Goal: Register for event/course

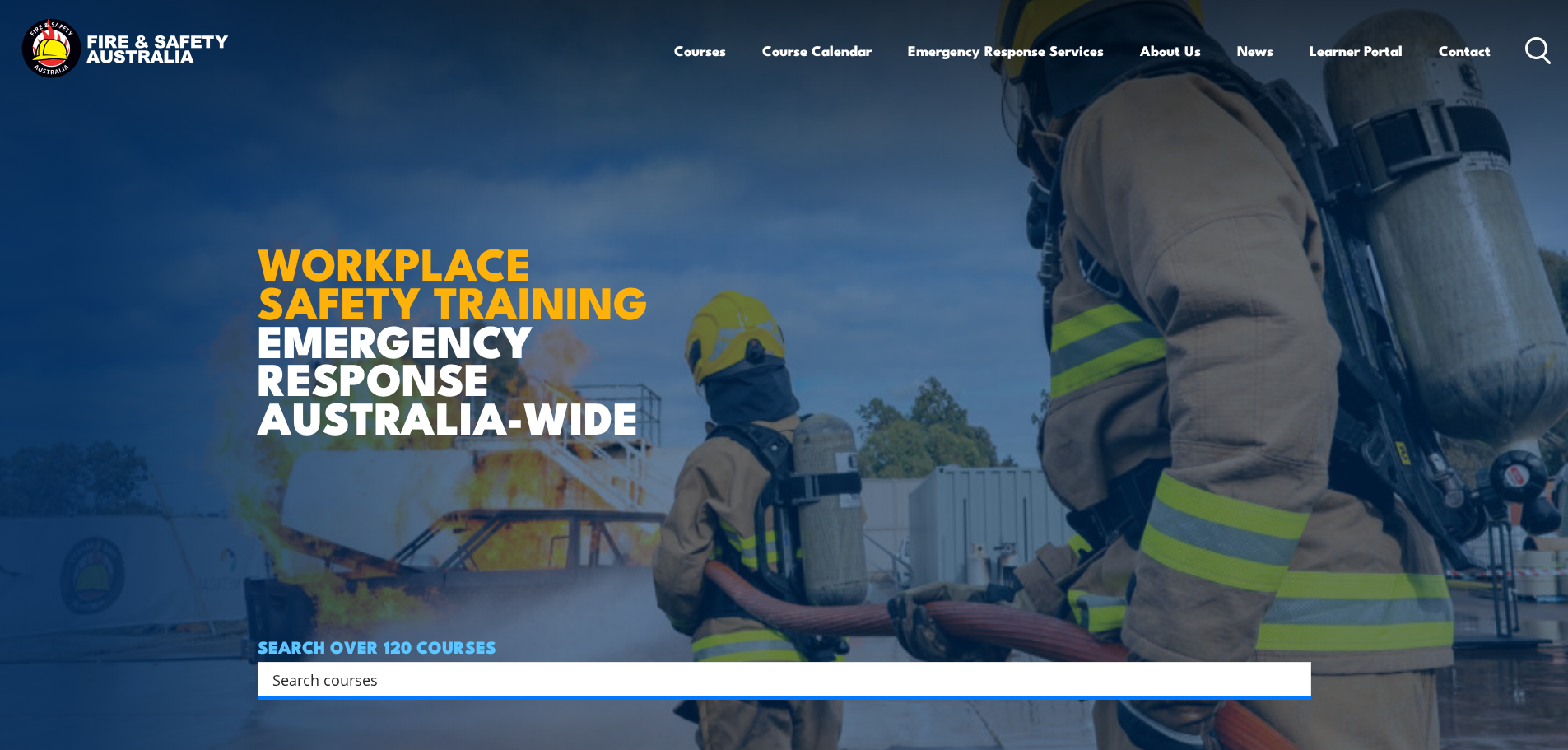
click at [460, 668] on input "Search input" at bounding box center [773, 678] width 1002 height 25
click at [805, 56] on link "Course Calendar" at bounding box center [817, 50] width 110 height 43
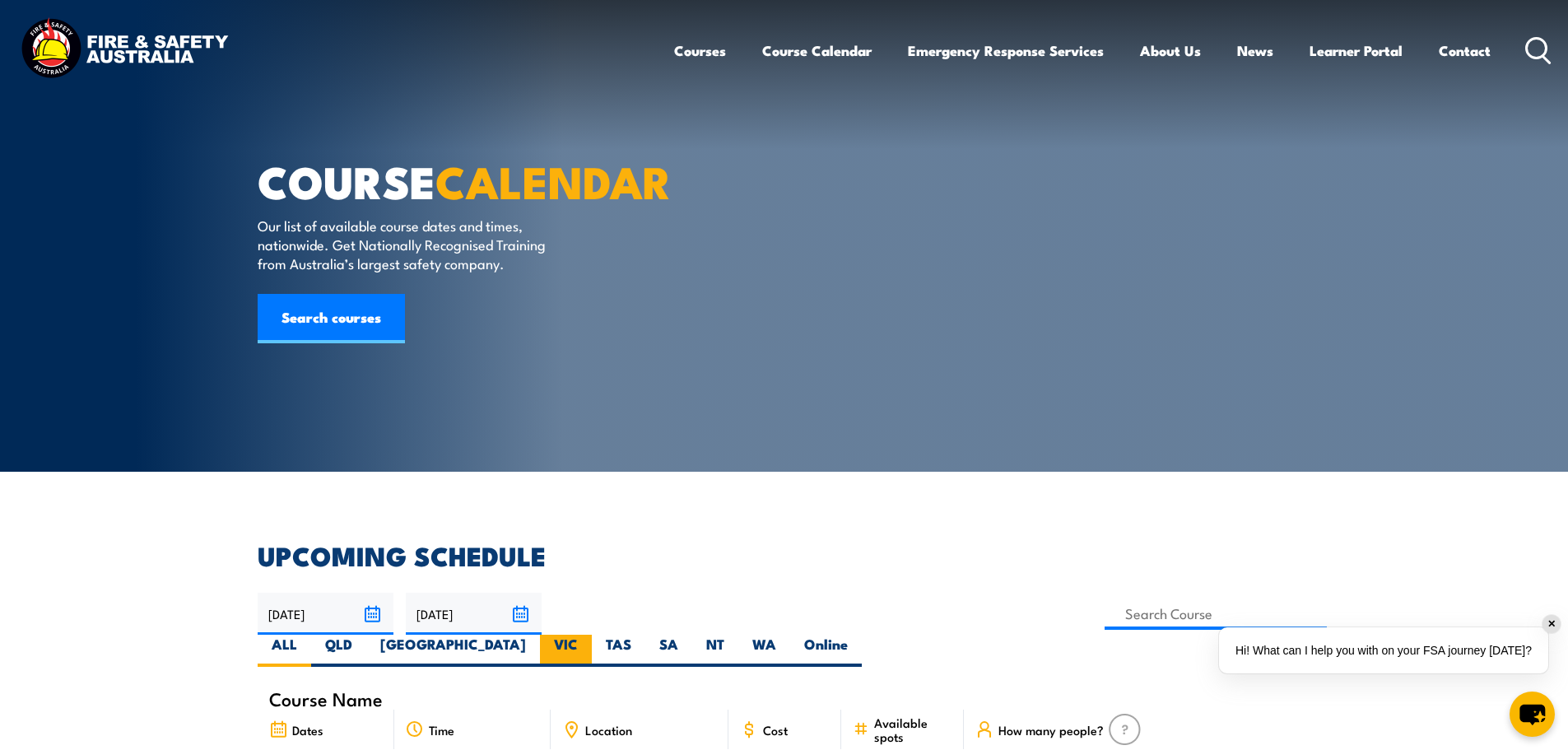
click at [591, 635] on label "VIC" at bounding box center [566, 651] width 52 height 32
click at [589, 635] on input "VIC" at bounding box center [583, 640] width 11 height 11
radio input "true"
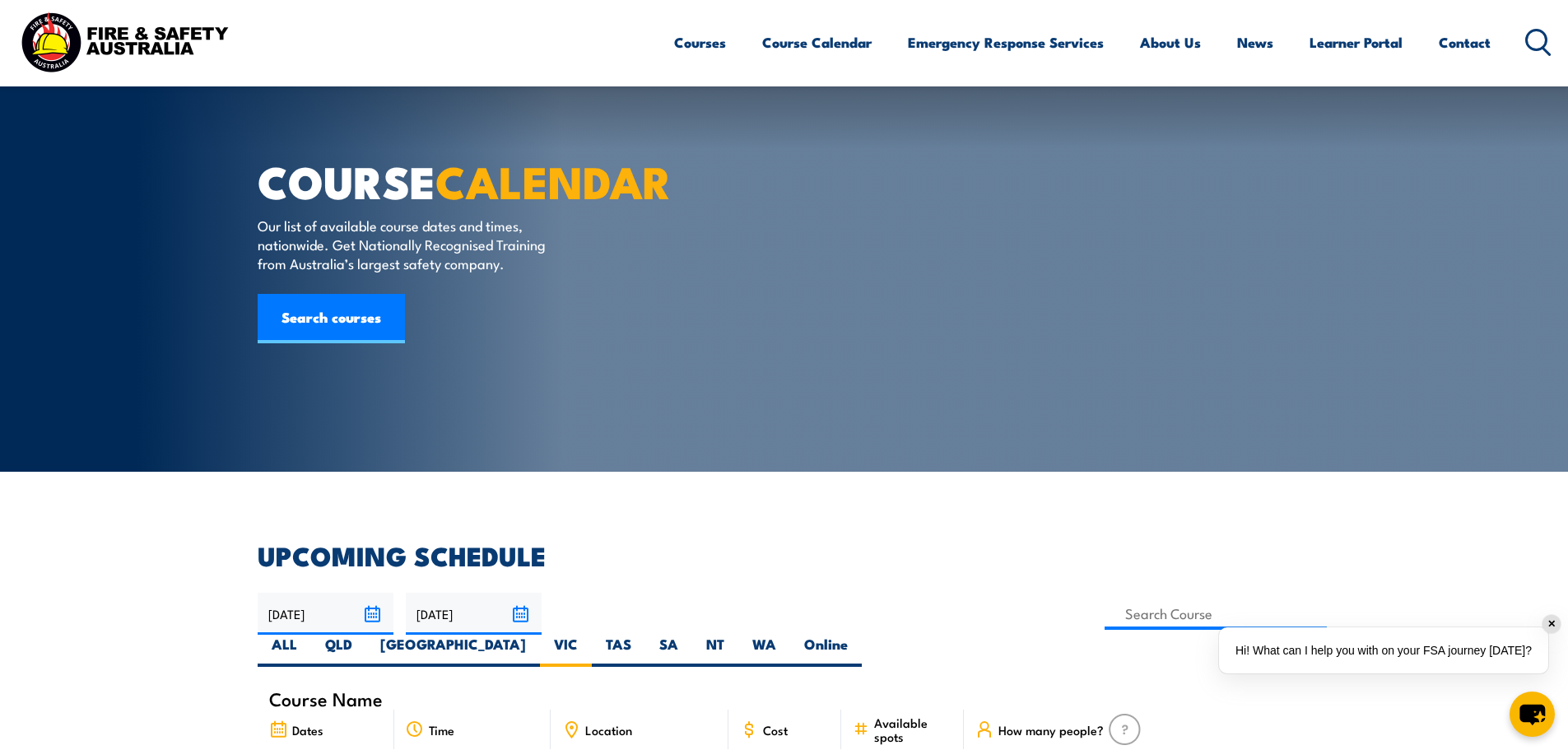
scroll to position [494, 0]
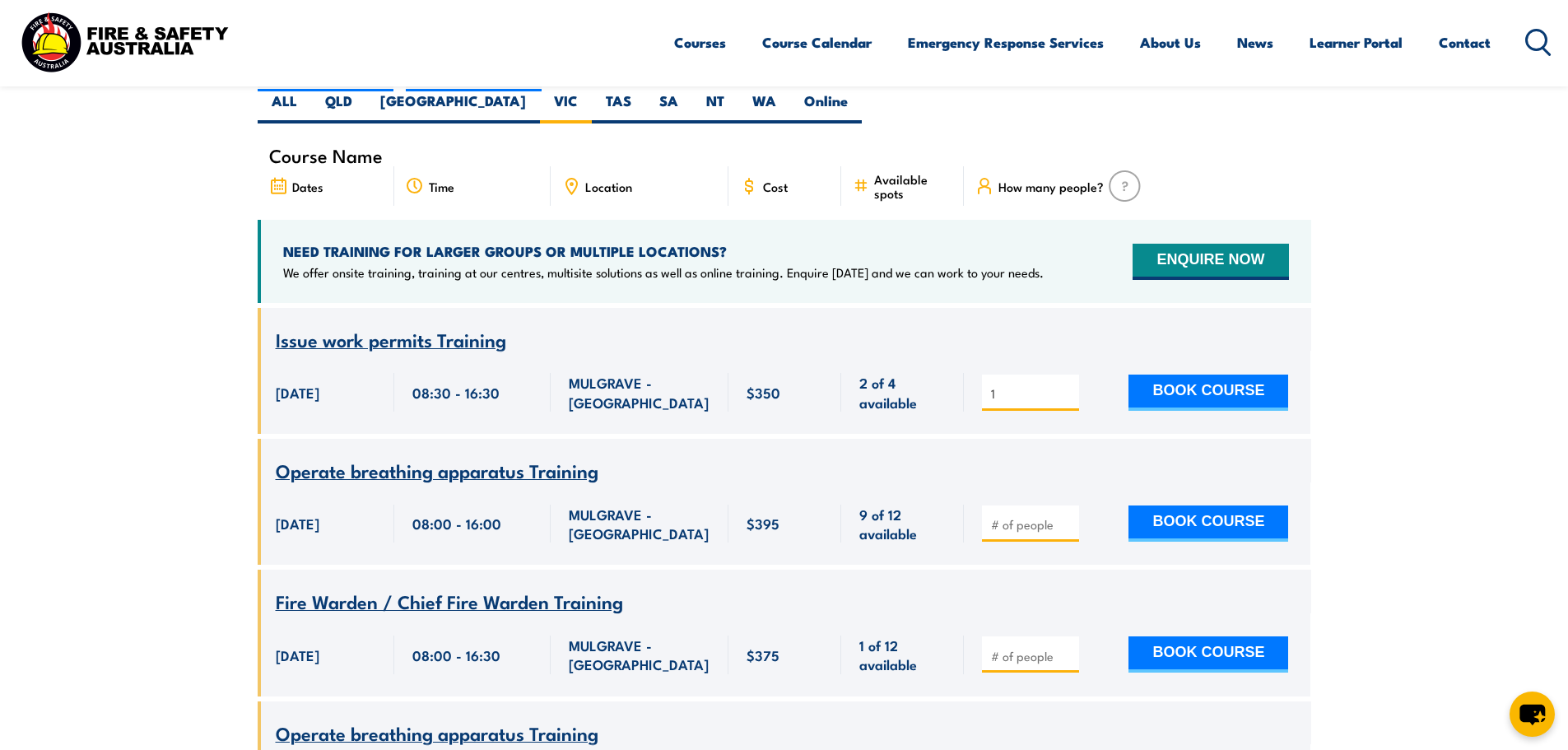
type input "1"
click at [1065, 386] on input "1" at bounding box center [1032, 393] width 83 height 16
click at [1145, 375] on button "BOOK COURSE" at bounding box center [1208, 392] width 160 height 37
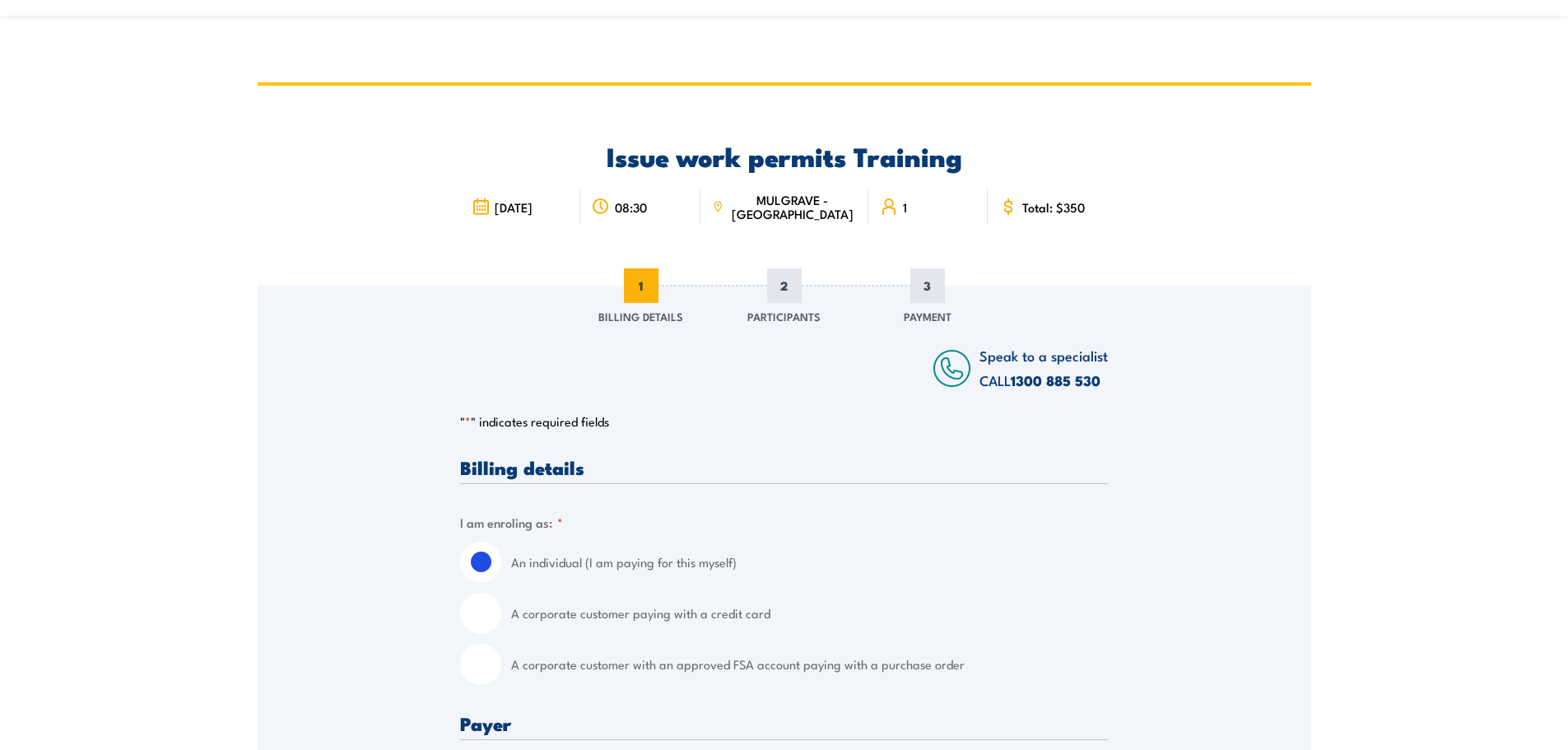
scroll to position [494, 0]
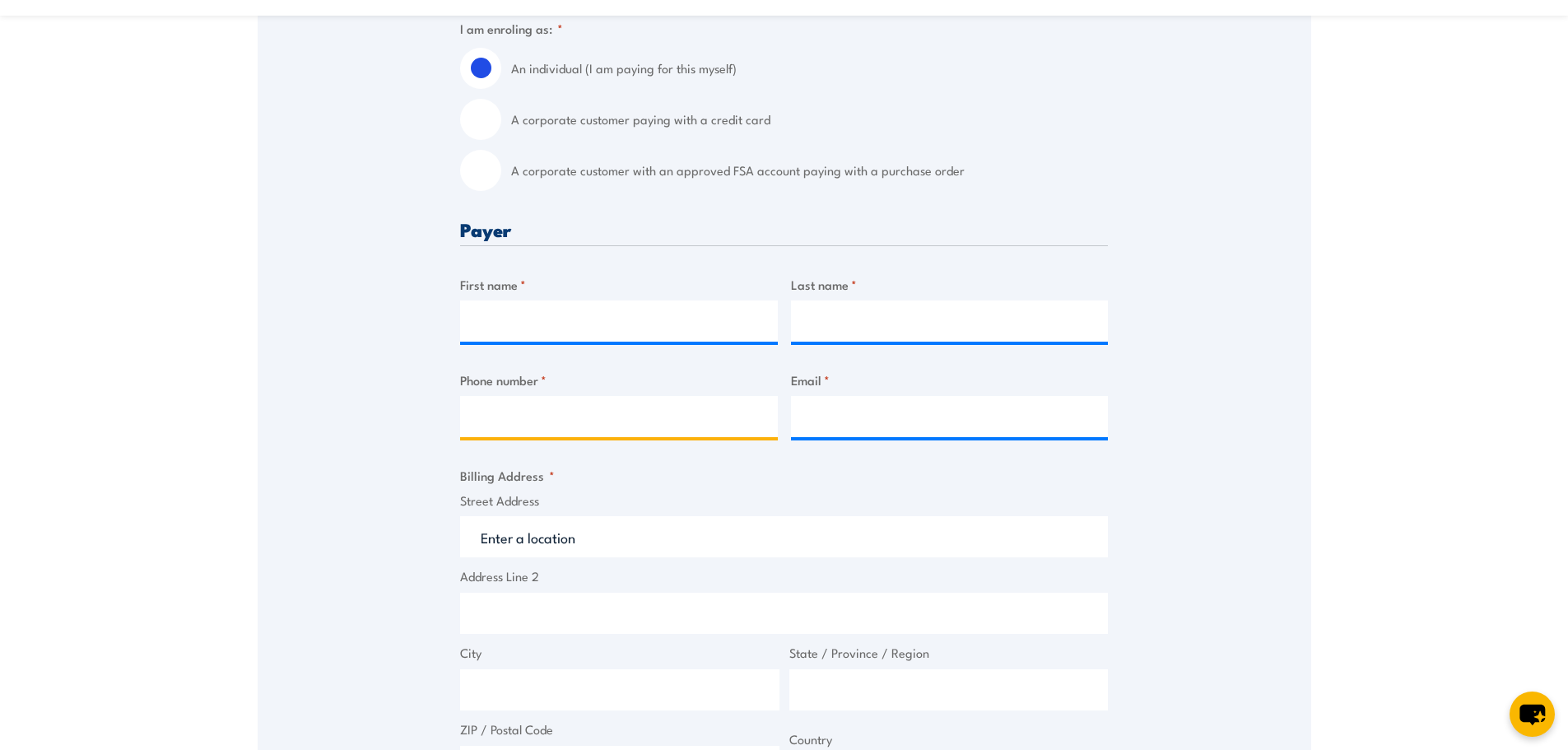
click at [641, 416] on input "Phone number *" at bounding box center [619, 416] width 317 height 41
type input "0432788443"
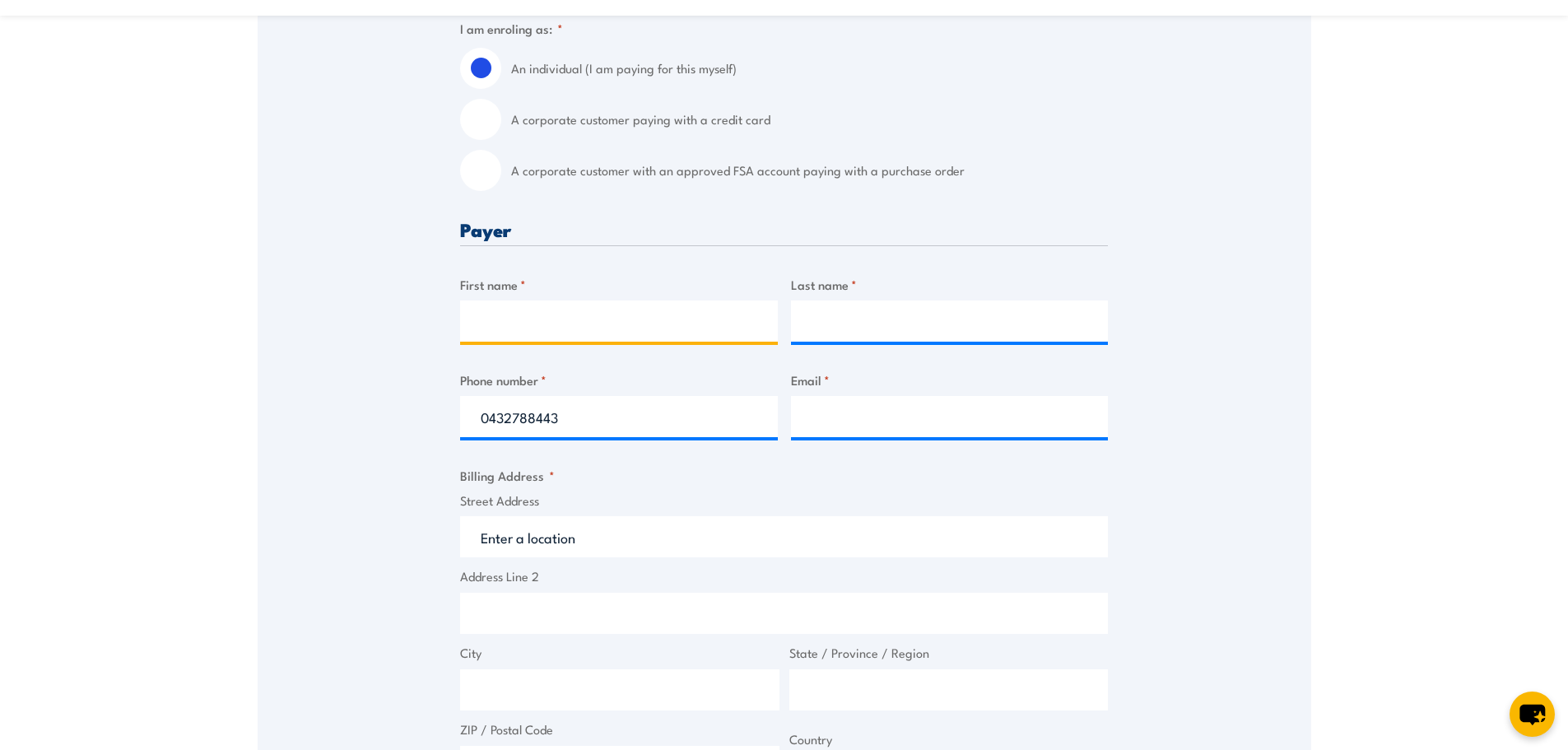
type input "Kerry-Ann"
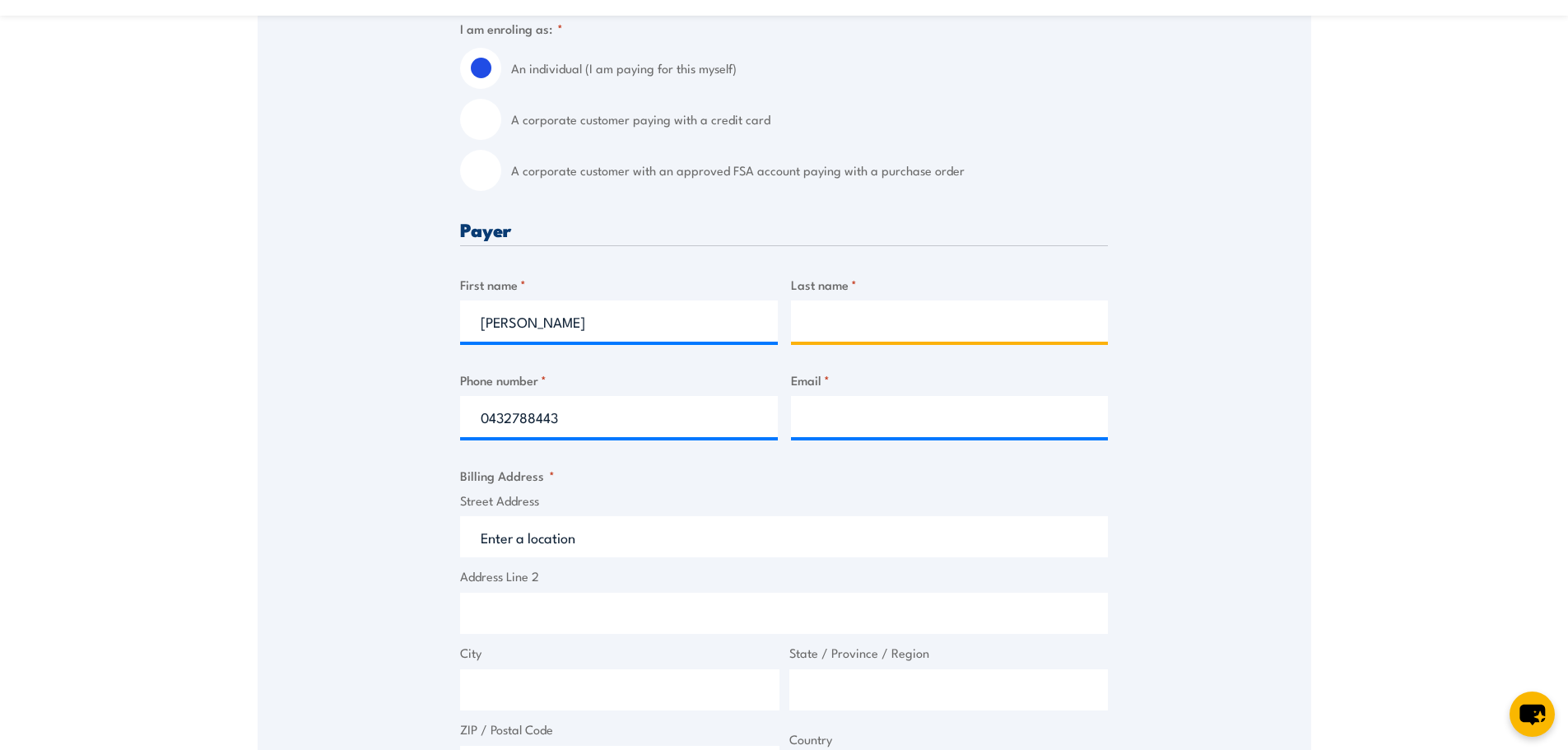
type input "Garland"
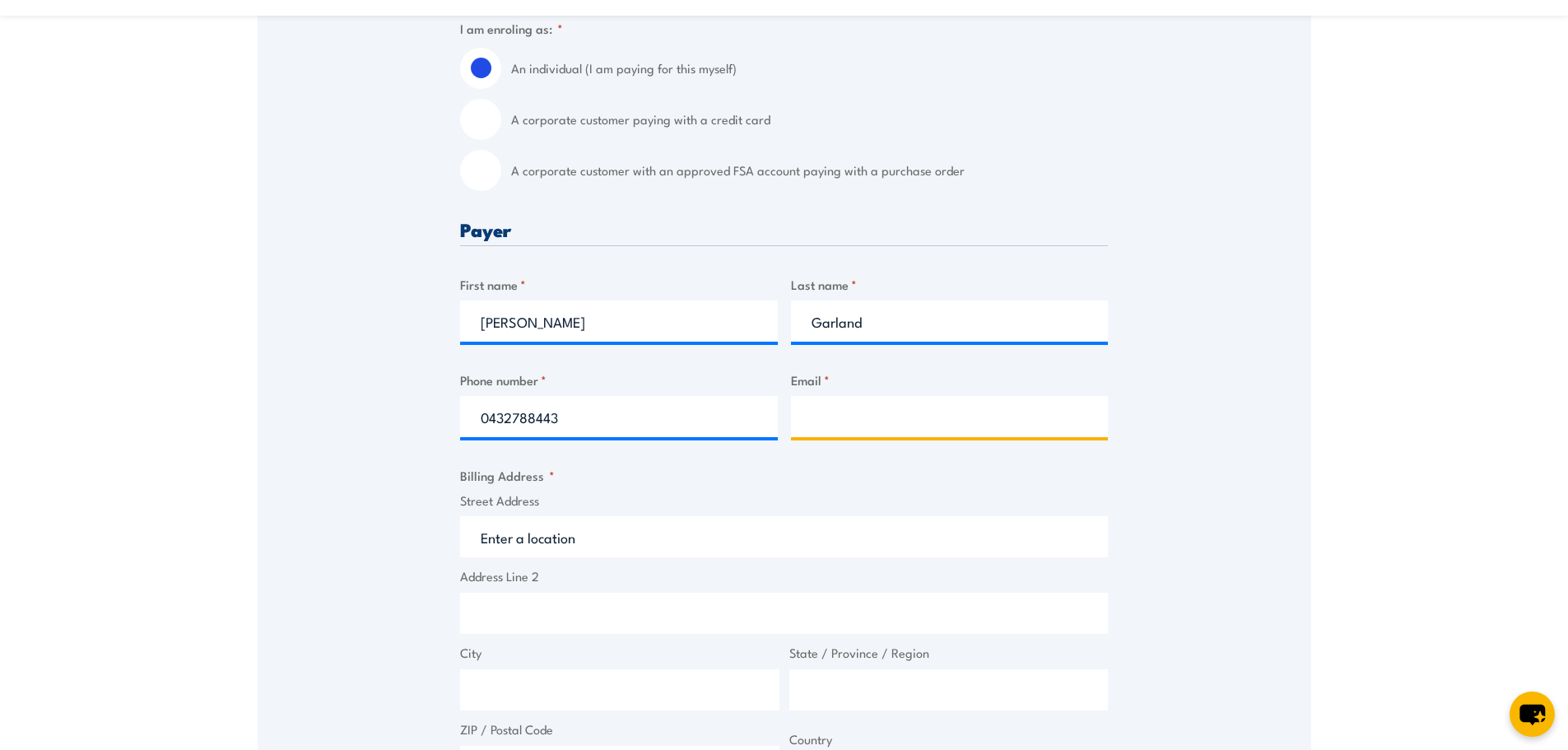
click at [819, 433] on input "Email *" at bounding box center [949, 416] width 317 height 41
click at [830, 415] on input "Email *" at bounding box center [949, 416] width 317 height 41
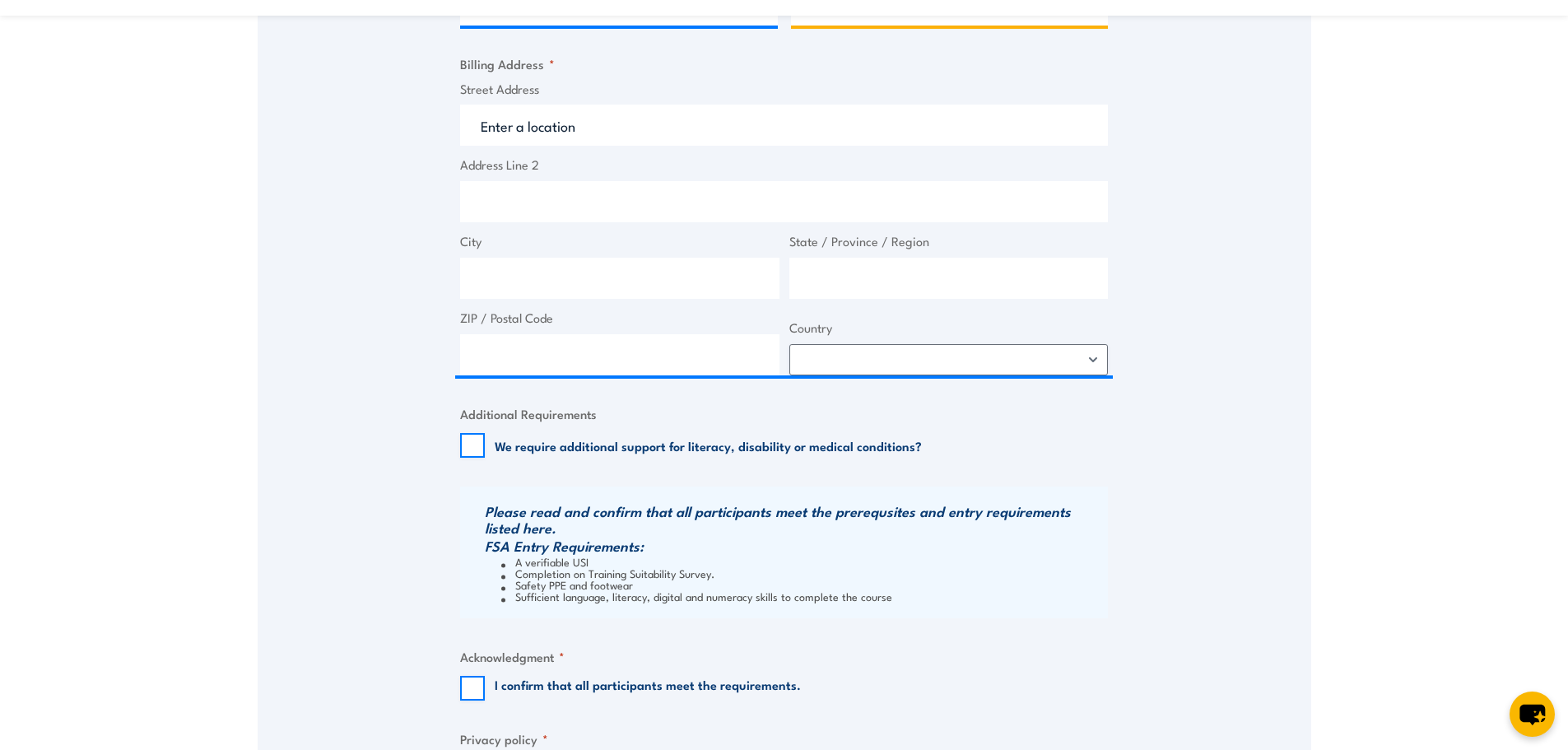
scroll to position [741, 0]
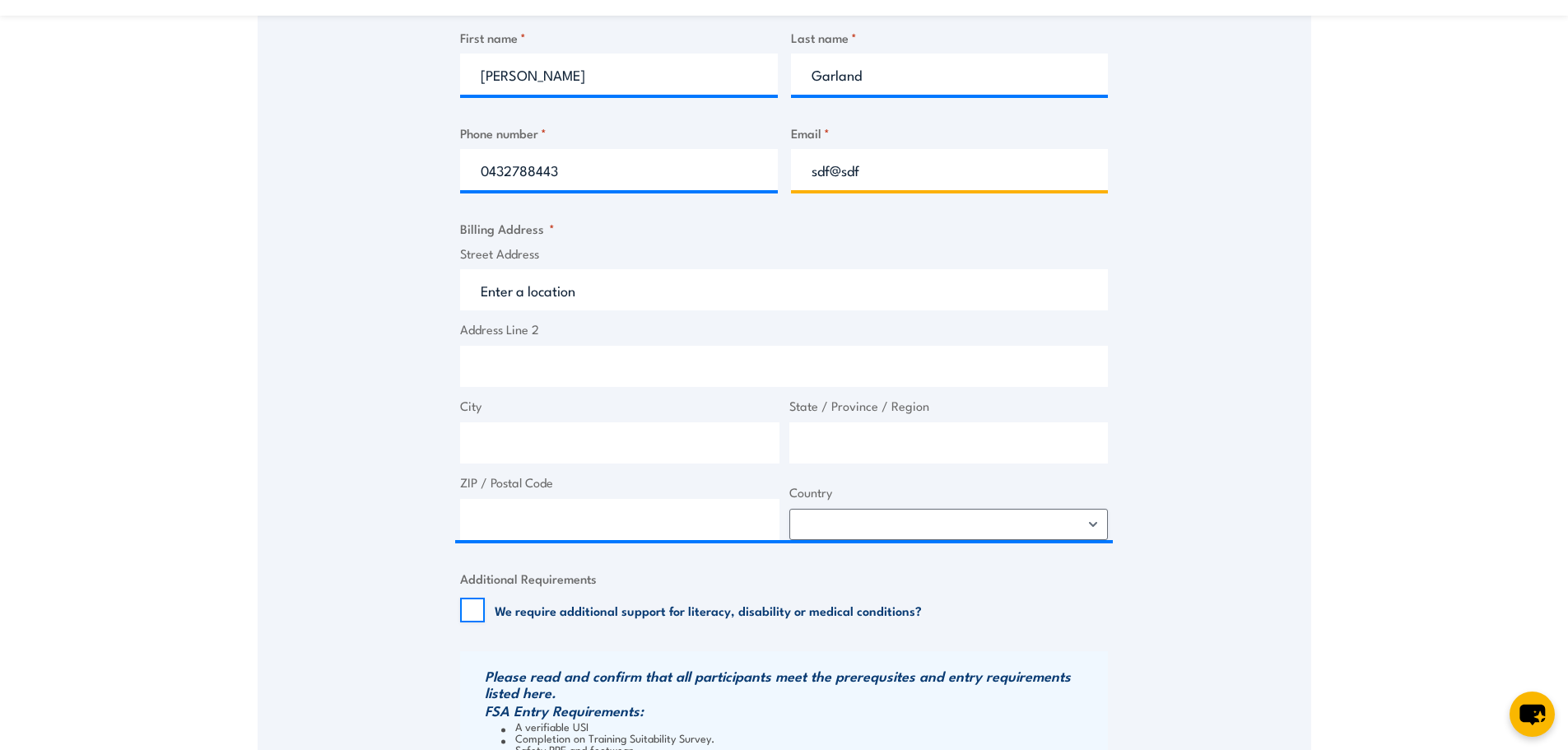
type input "sdf@sdf"
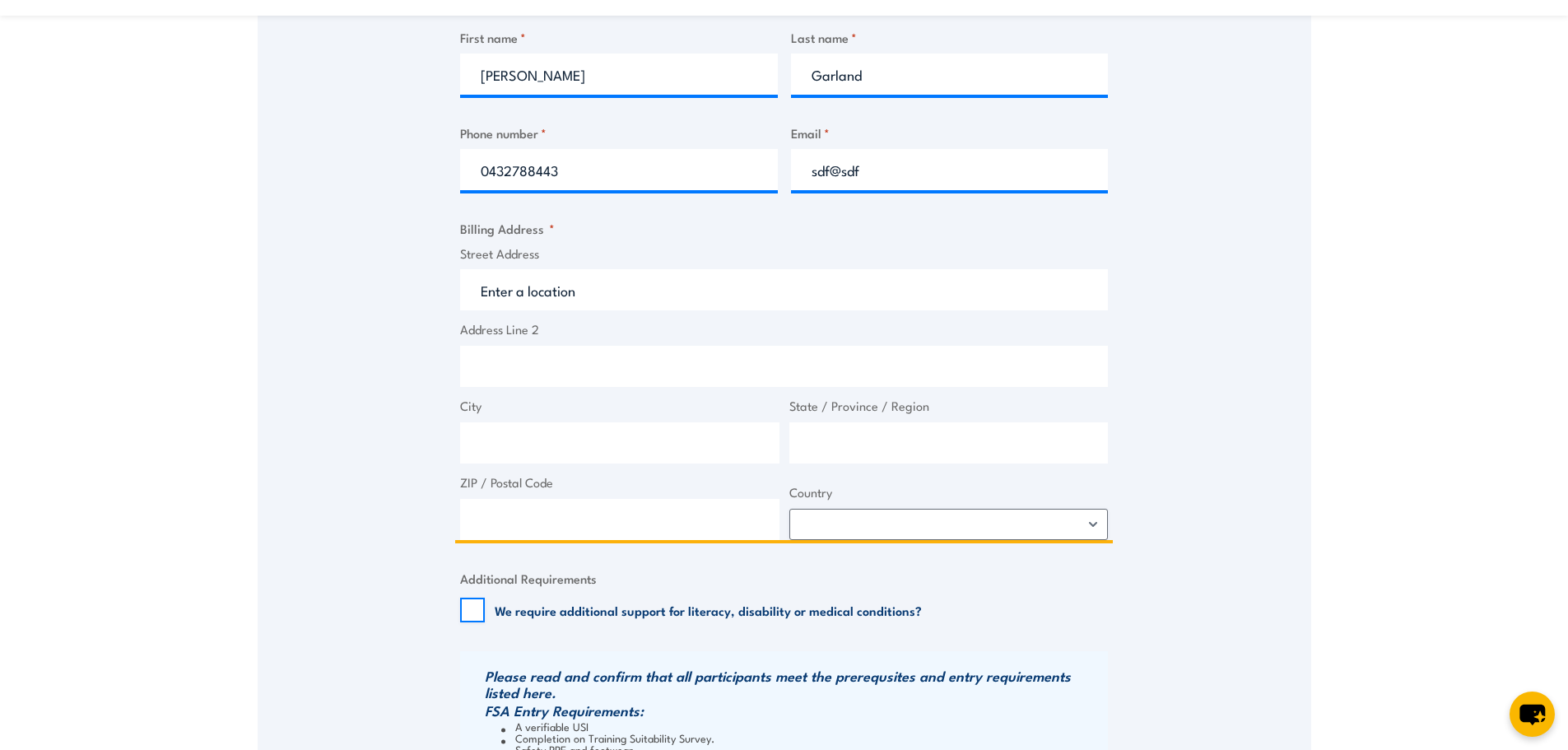
click at [561, 281] on input "Street Address" at bounding box center [784, 289] width 647 height 41
click at [583, 299] on input "Street Address" at bounding box center [784, 289] width 647 height 41
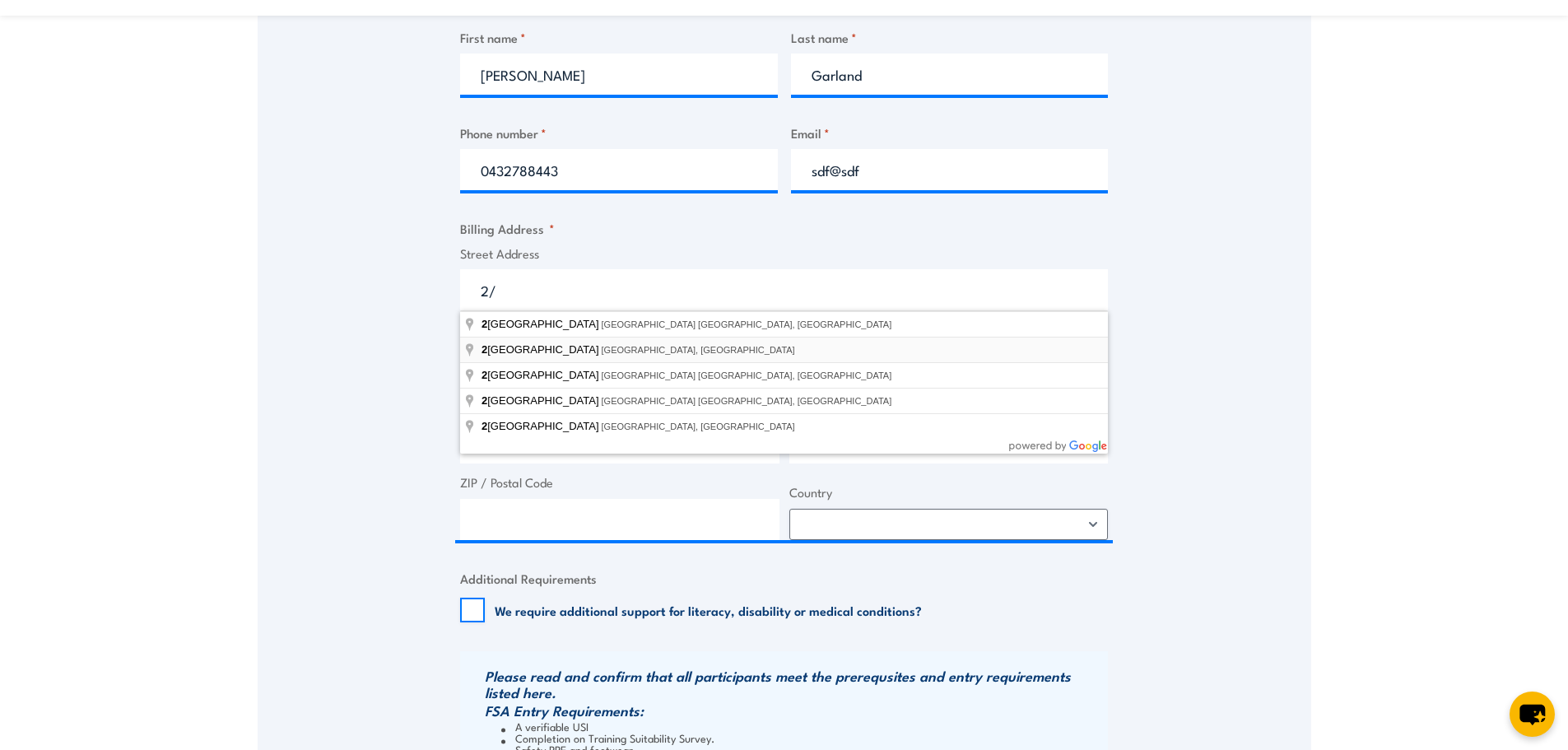
type input "2 Terminal Drive, Melbourne Airport VIC, Australia"
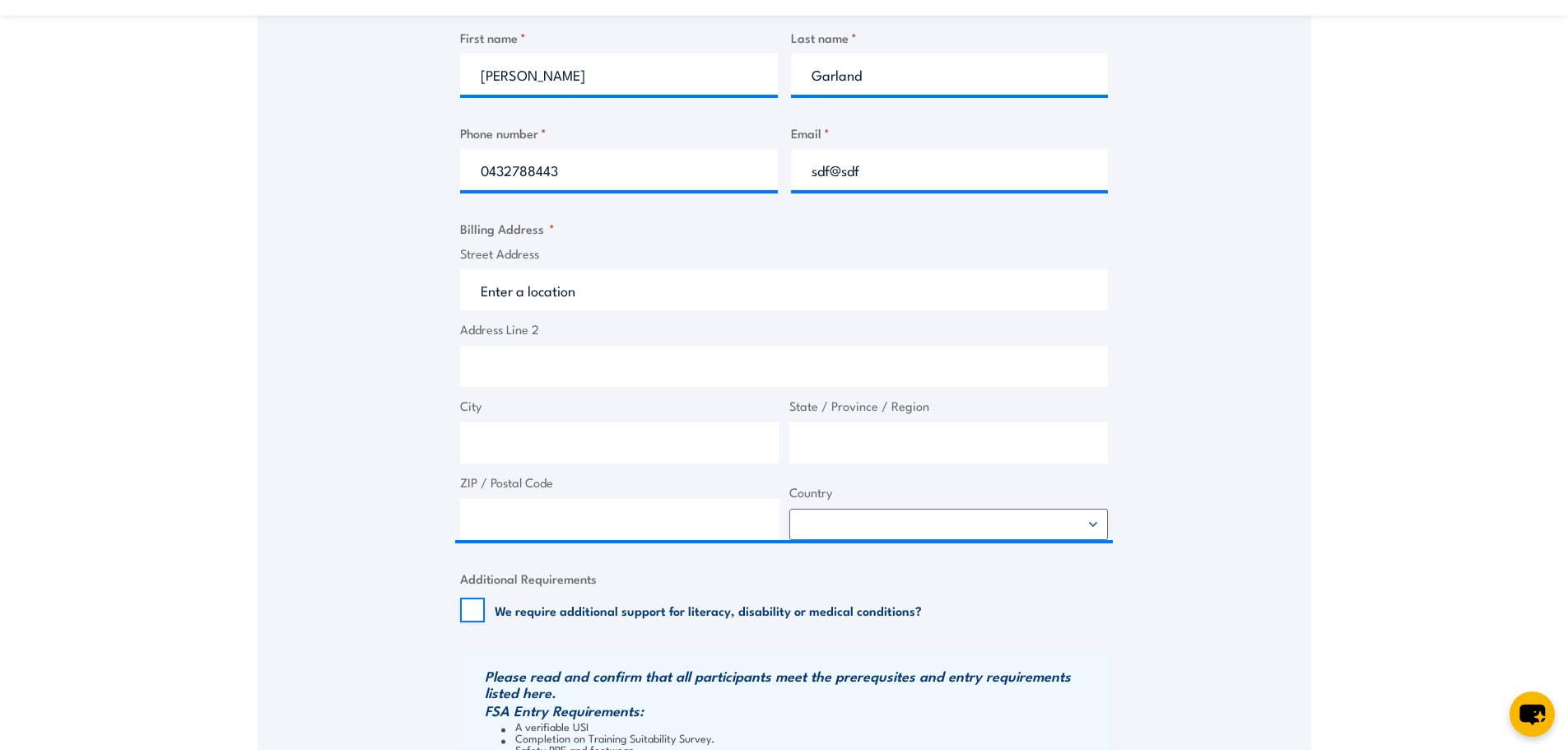
type input "2 Terminal Dr"
type input "Melbourne Airport"
type input "Victoria"
type input "3045"
select select "Australia"
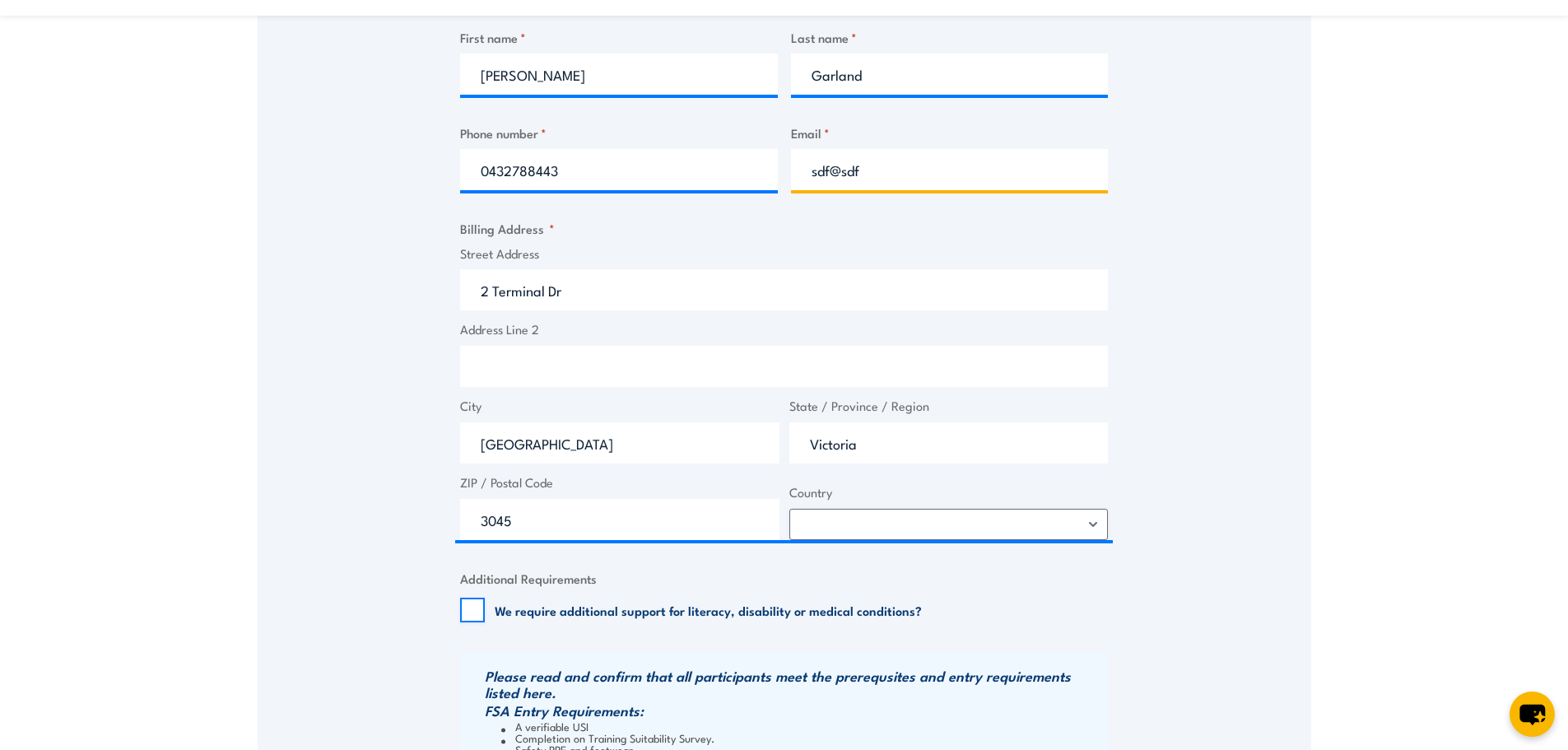
click at [886, 173] on input "sdf@sdf" at bounding box center [949, 169] width 317 height 41
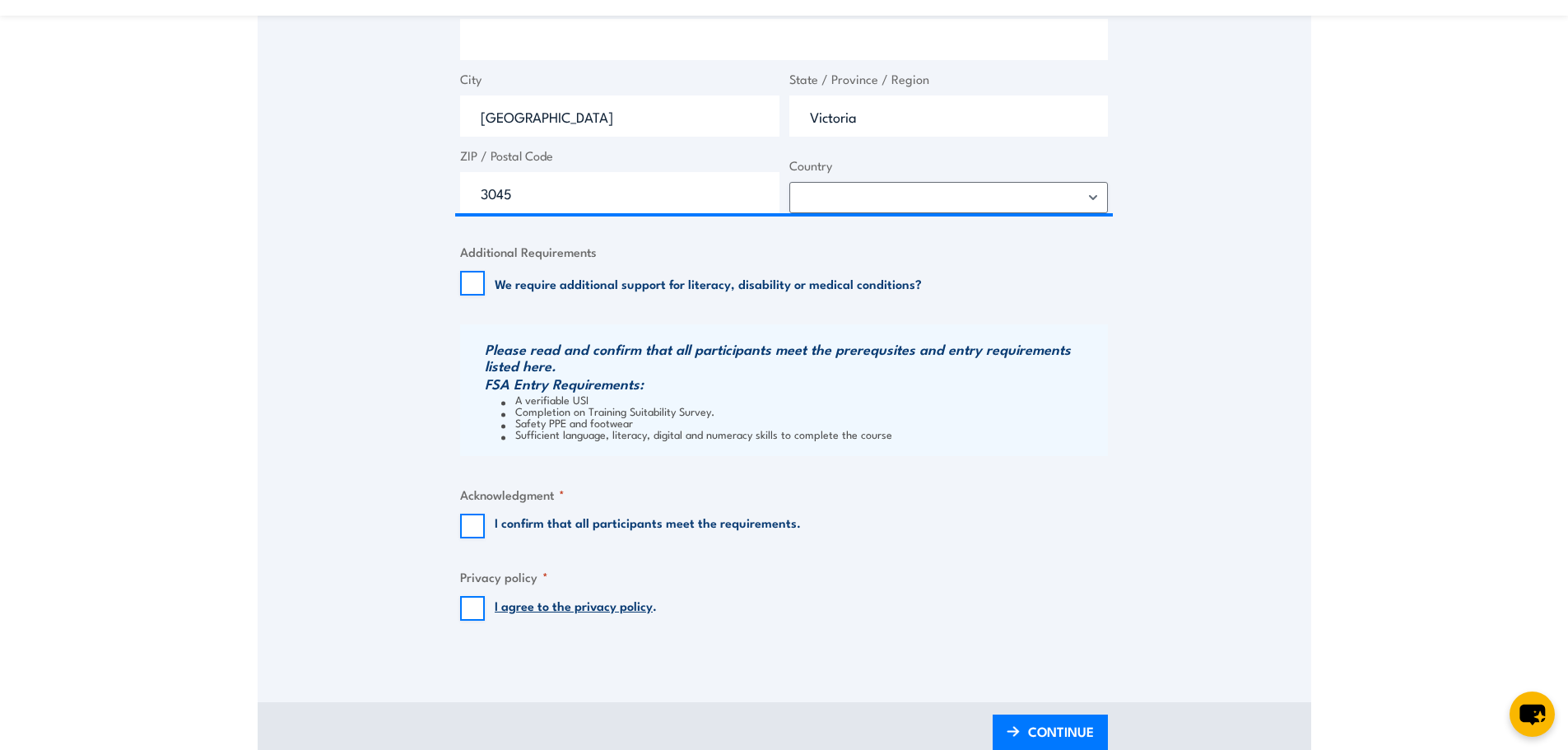
scroll to position [1070, 0]
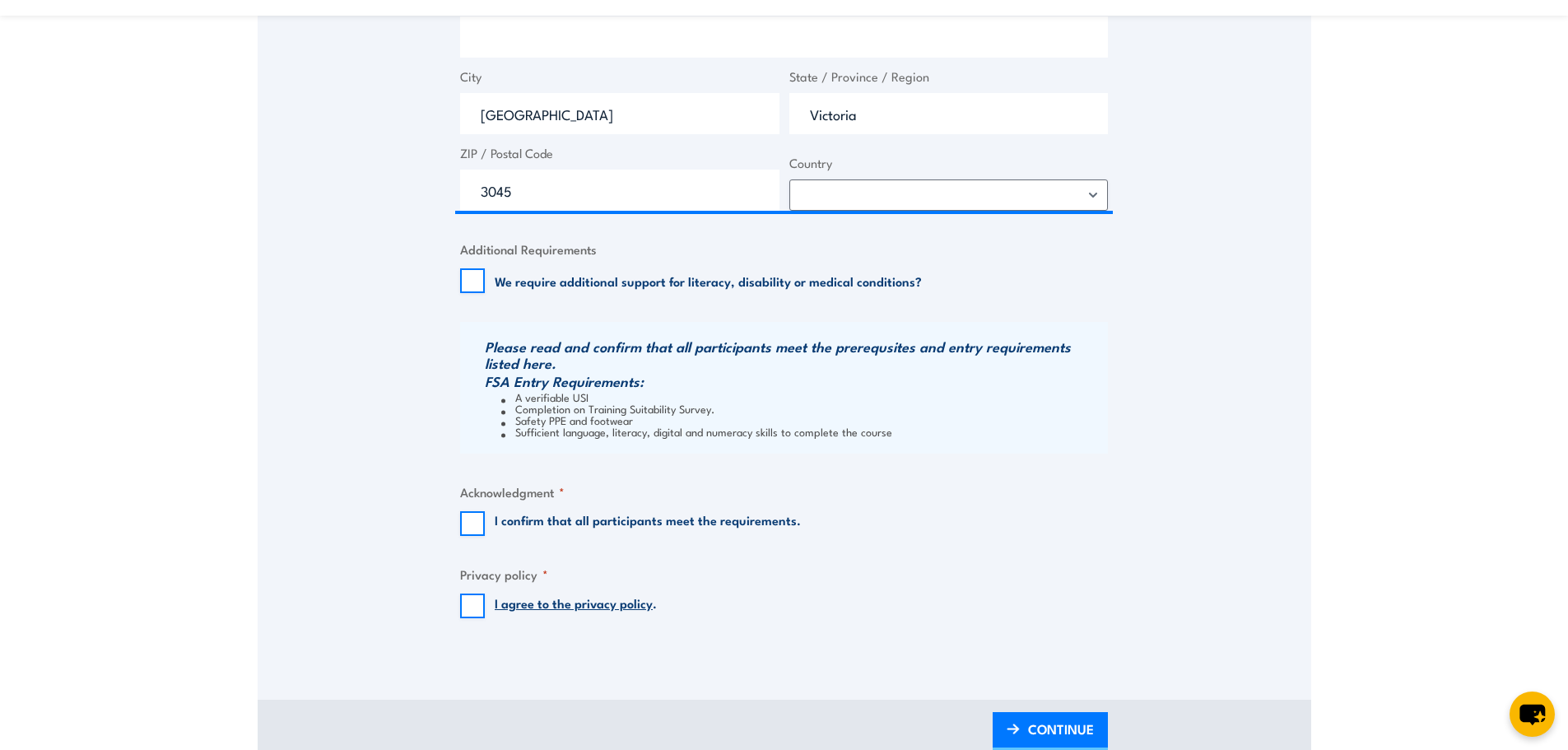
type input "sdf@sdf.com"
click at [481, 285] on input "We require additional support for literacy, disability or medical conditions?" at bounding box center [472, 280] width 25 height 25
checkbox input "true"
click at [465, 528] on input "I confirm that all participants meet the requirements." at bounding box center [472, 524] width 25 height 25
checkbox input "true"
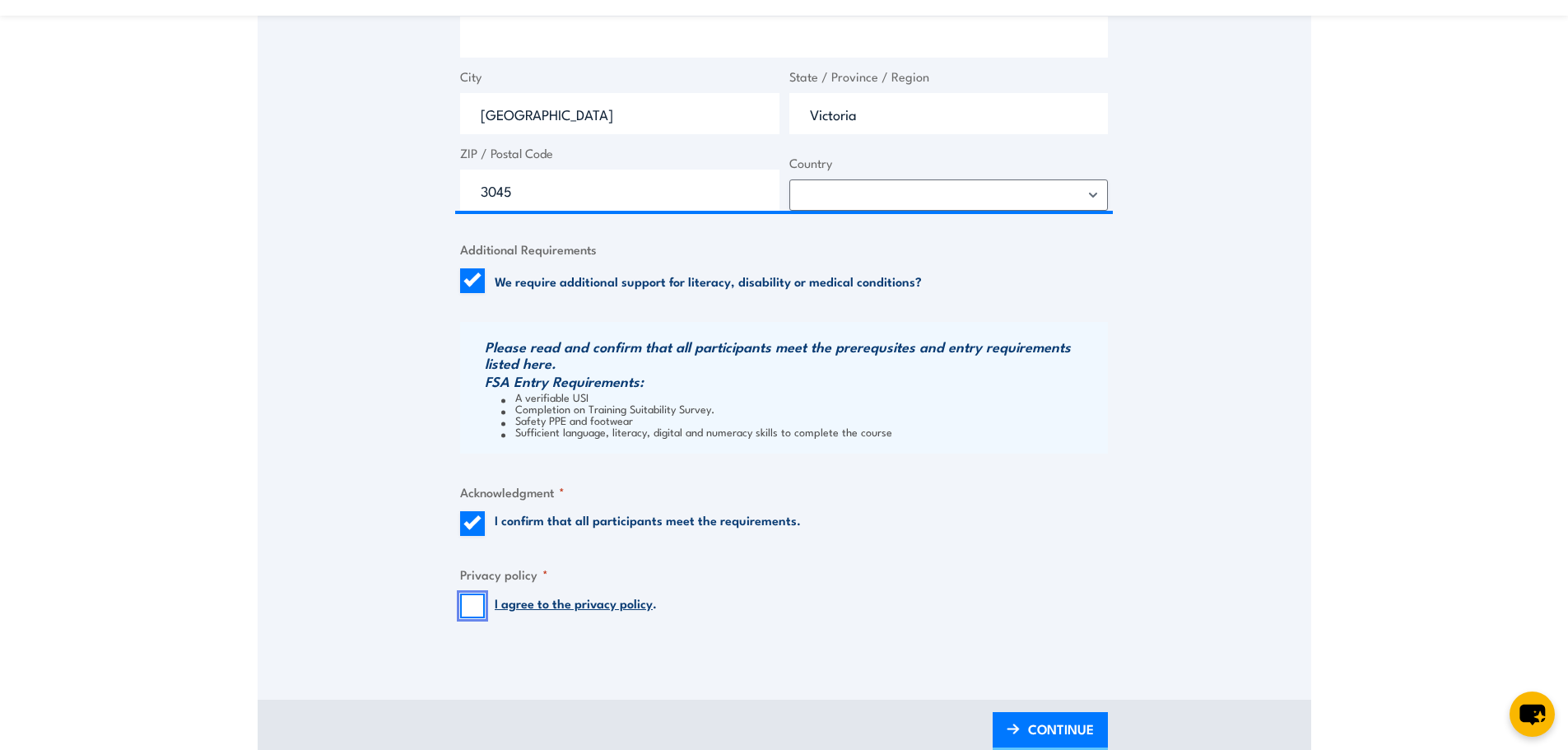
drag, startPoint x: 468, startPoint y: 606, endPoint x: 460, endPoint y: 598, distance: 11.3
click at [465, 606] on input "I agree to the privacy policy ." at bounding box center [472, 605] width 25 height 25
checkbox input "true"
click at [483, 277] on input "We require additional support for literacy, disability or medical conditions?" at bounding box center [472, 280] width 25 height 25
checkbox input "false"
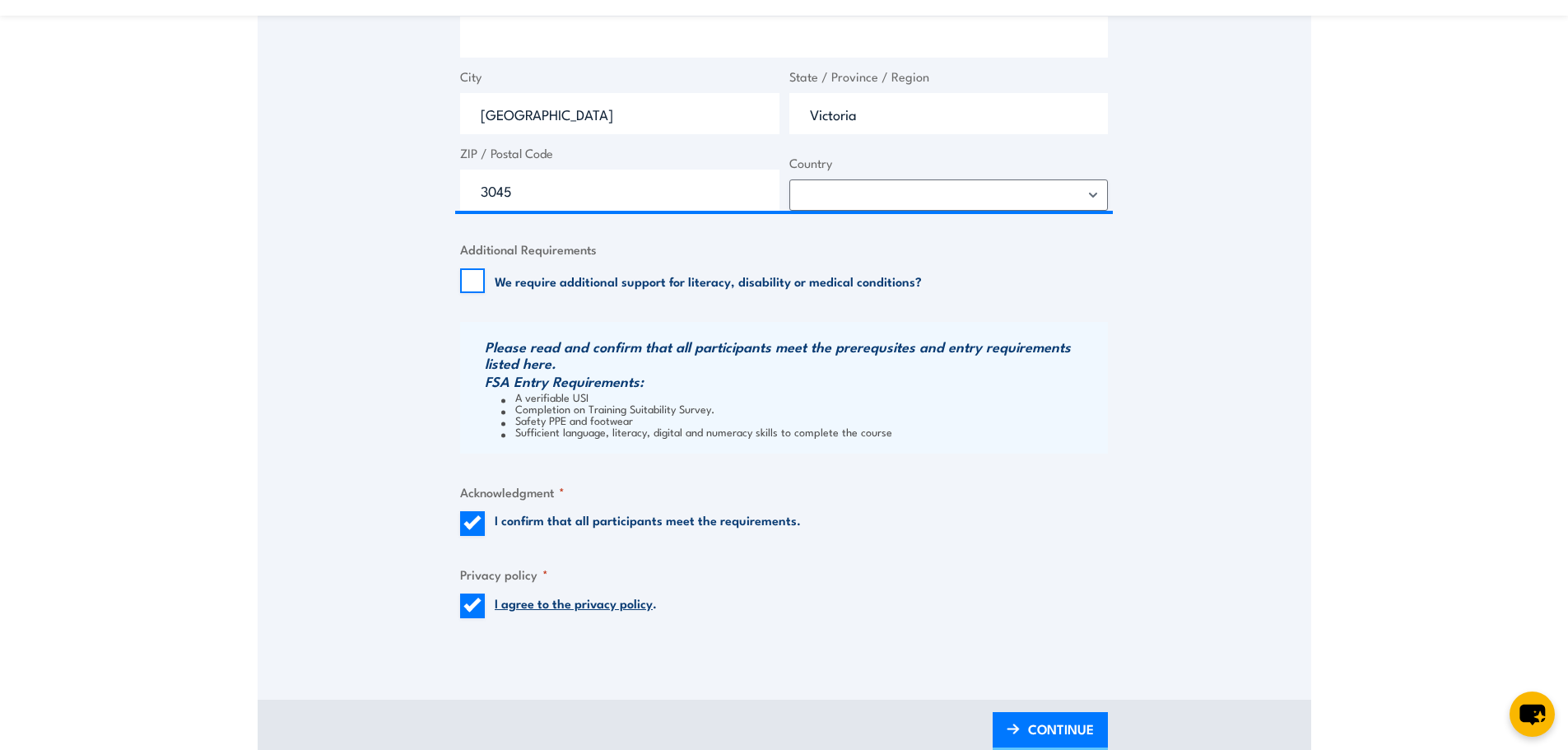
click at [596, 610] on link "I agree to the privacy policy" at bounding box center [573, 602] width 158 height 18
click at [1040, 730] on span "CONTINUE" at bounding box center [1060, 729] width 66 height 43
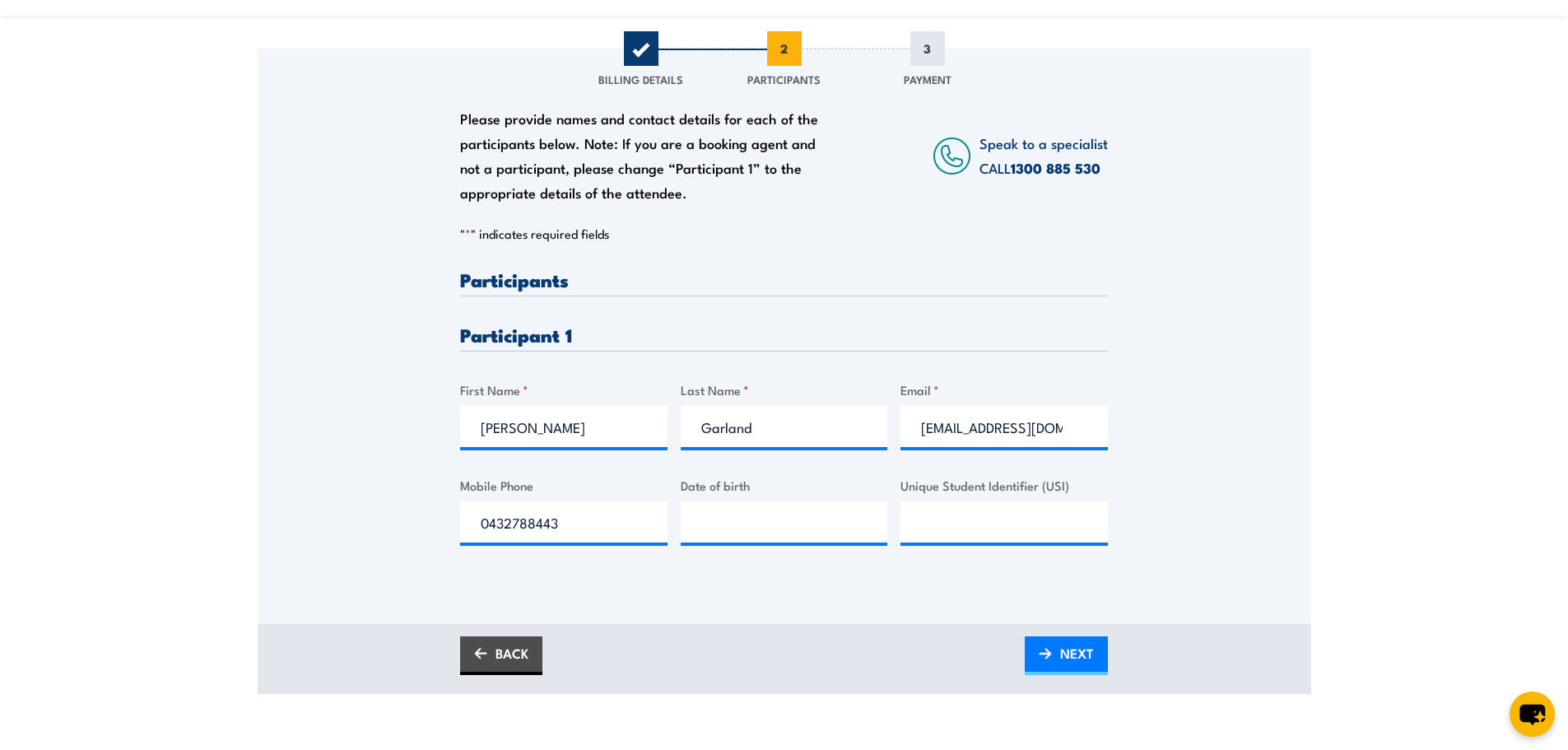
scroll to position [247, 0]
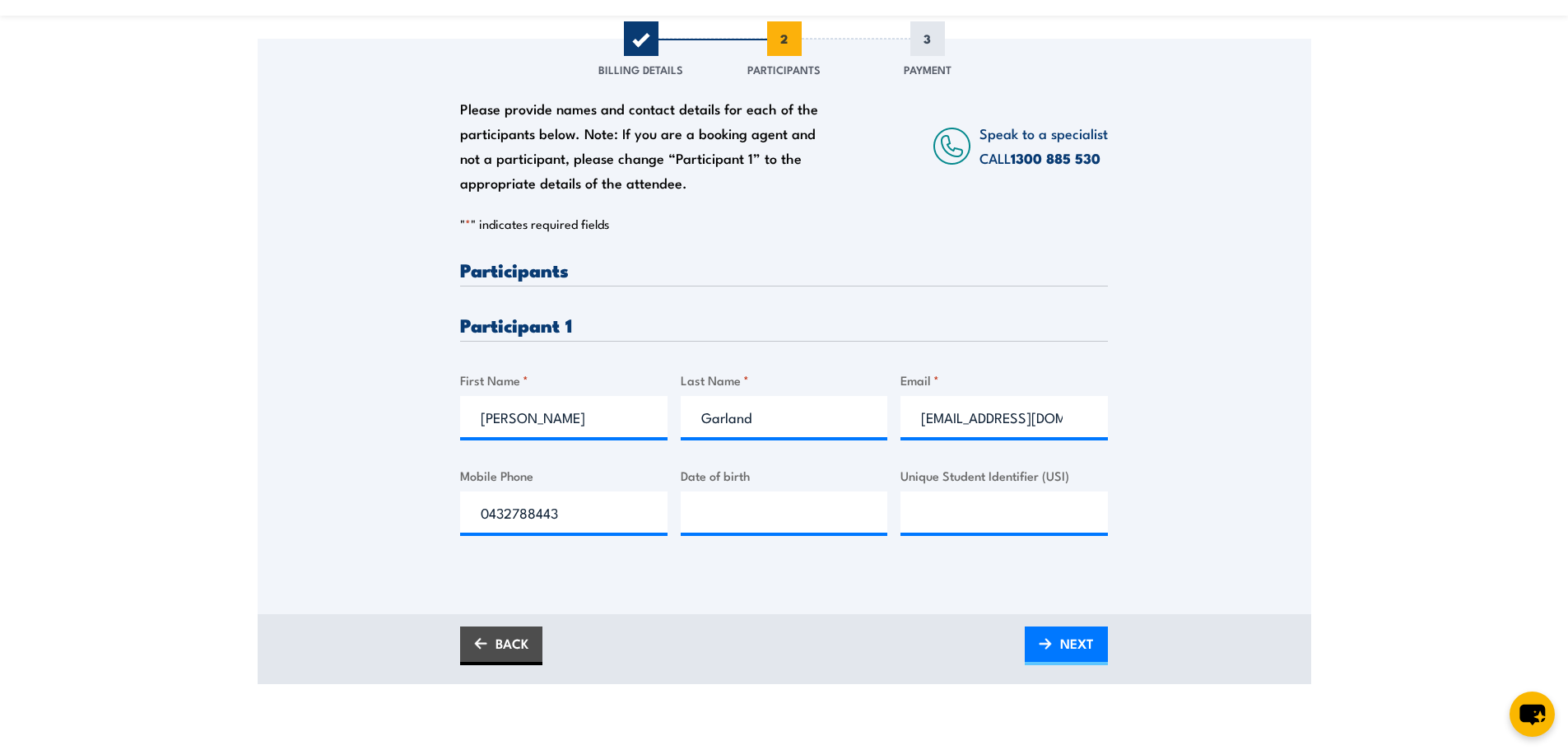
click at [775, 574] on div "Please provide names and contact details for each of the participants below. No…" at bounding box center [784, 326] width 1053 height 575
click at [1024, 424] on input "sdf@sdf.com" at bounding box center [1004, 416] width 208 height 41
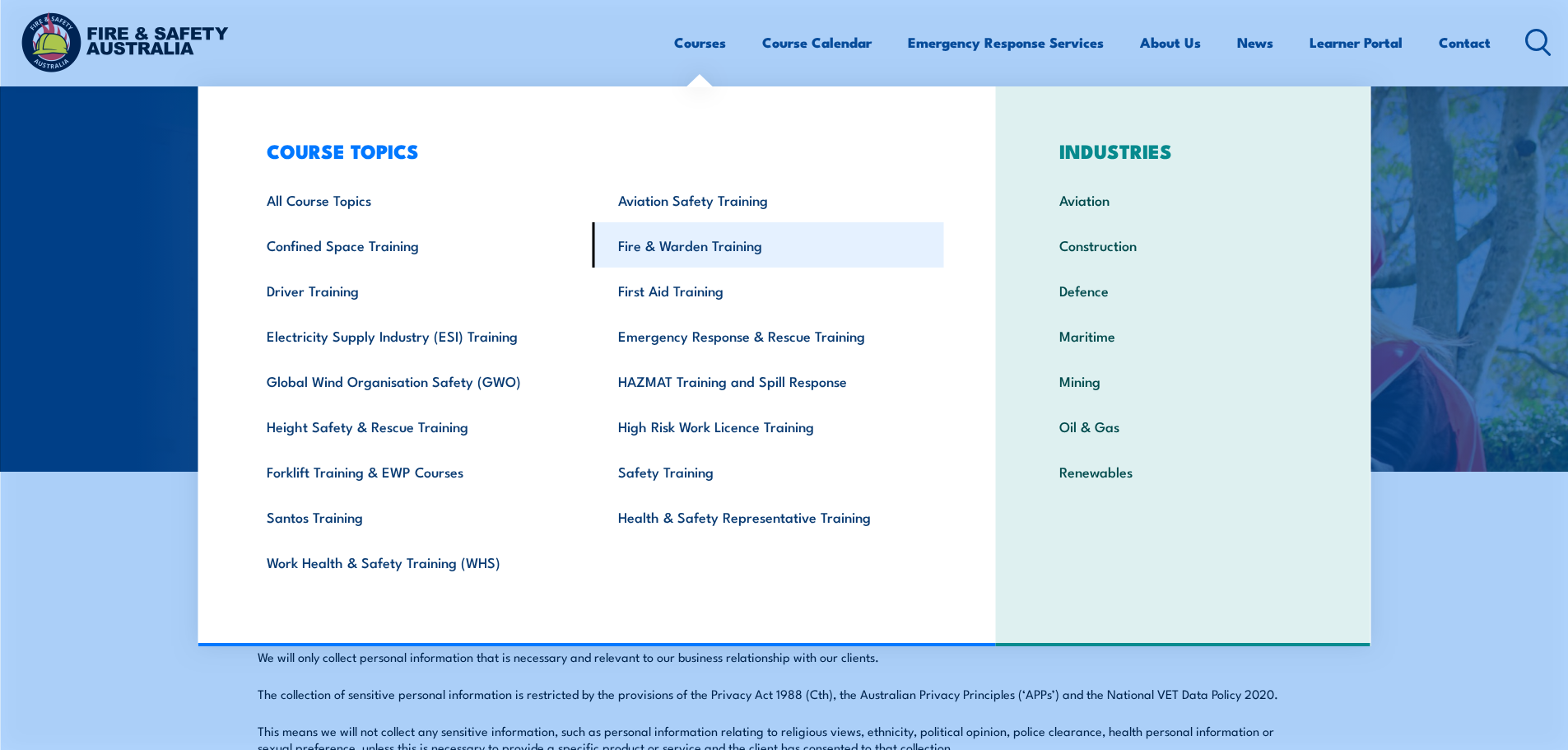
scroll to position [576, 0]
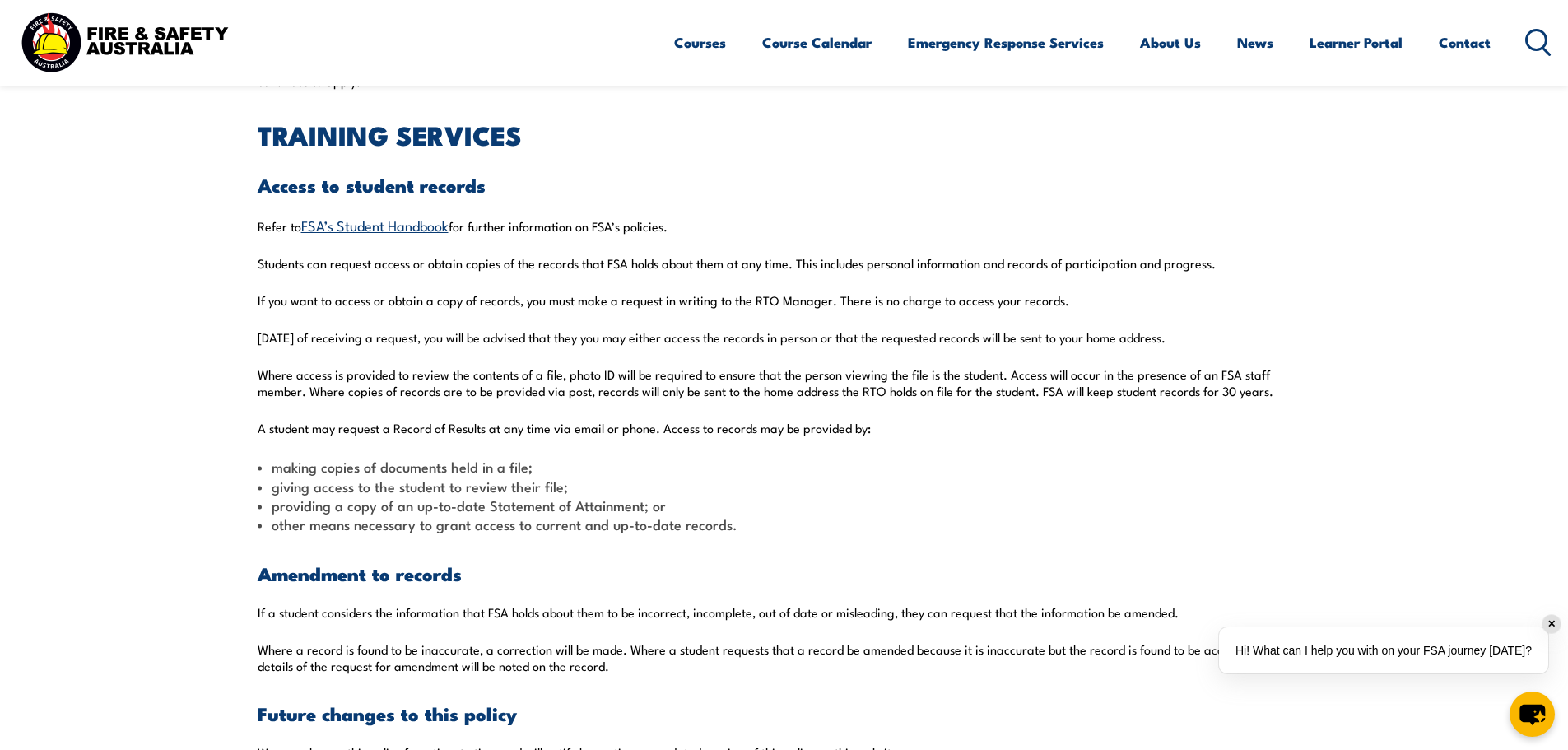
scroll to position [3870, 0]
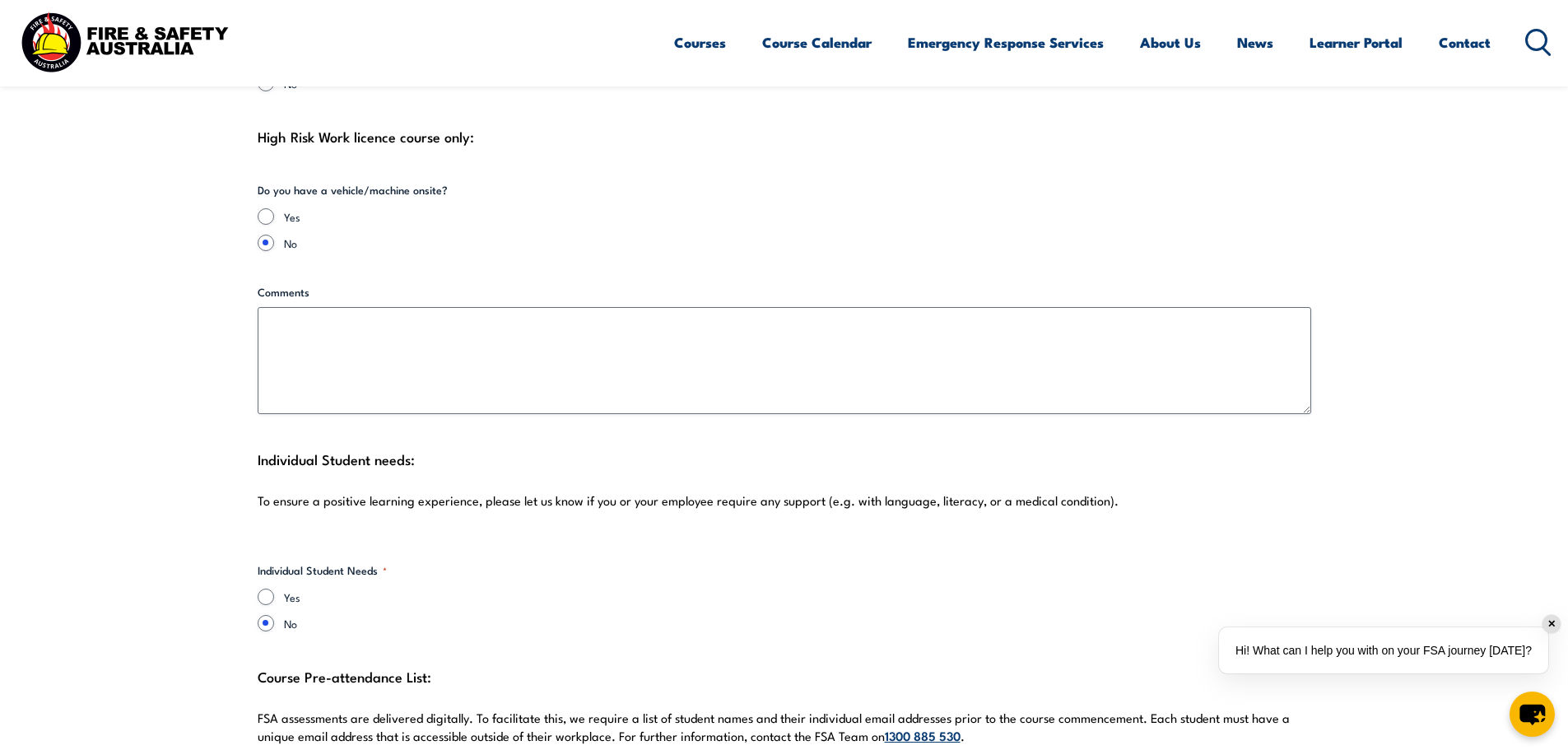
scroll to position [3787, 0]
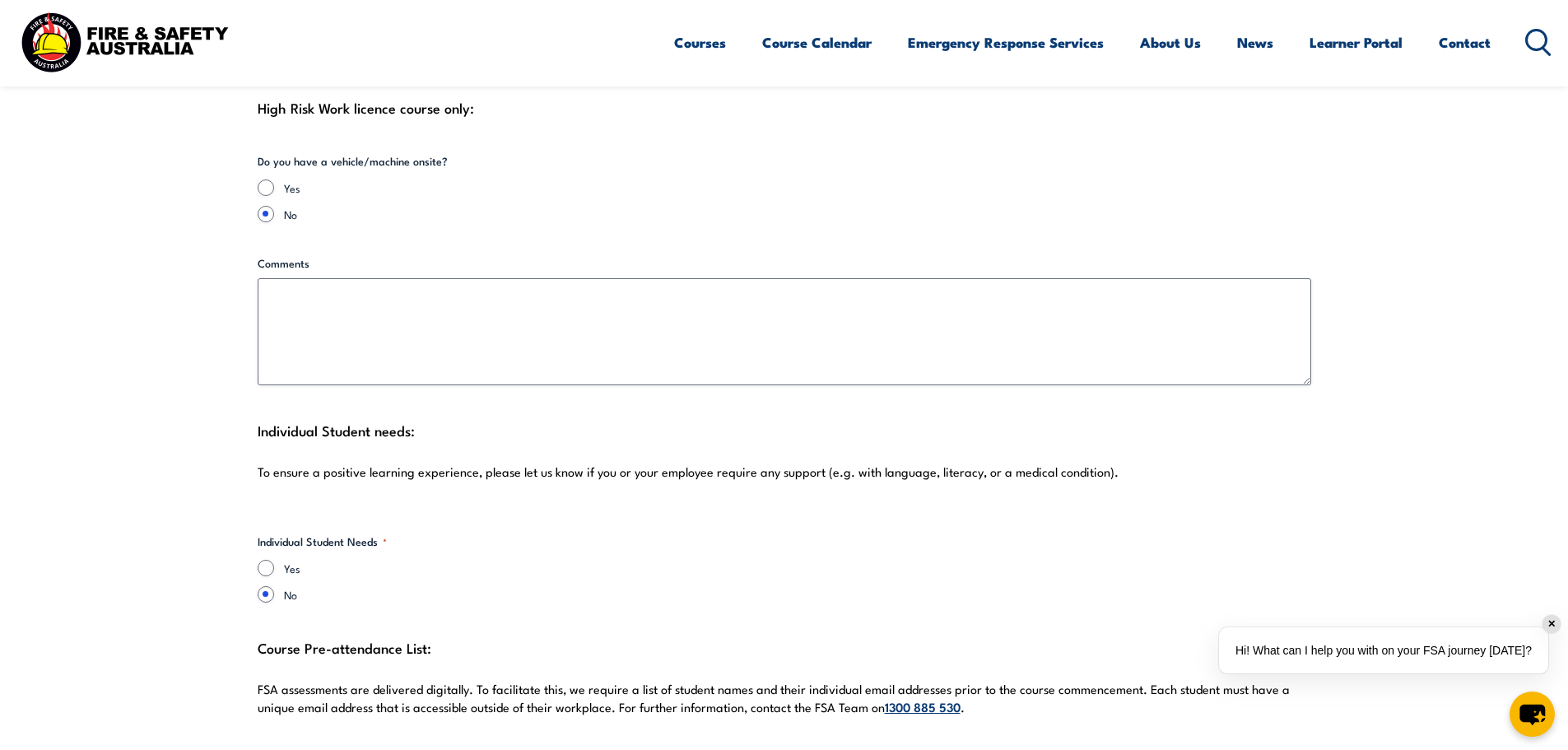
click at [293, 560] on label "Yes" at bounding box center [531, 568] width 493 height 16
click at [274, 560] on input "Yes" at bounding box center [265, 568] width 16 height 16
radio input "true"
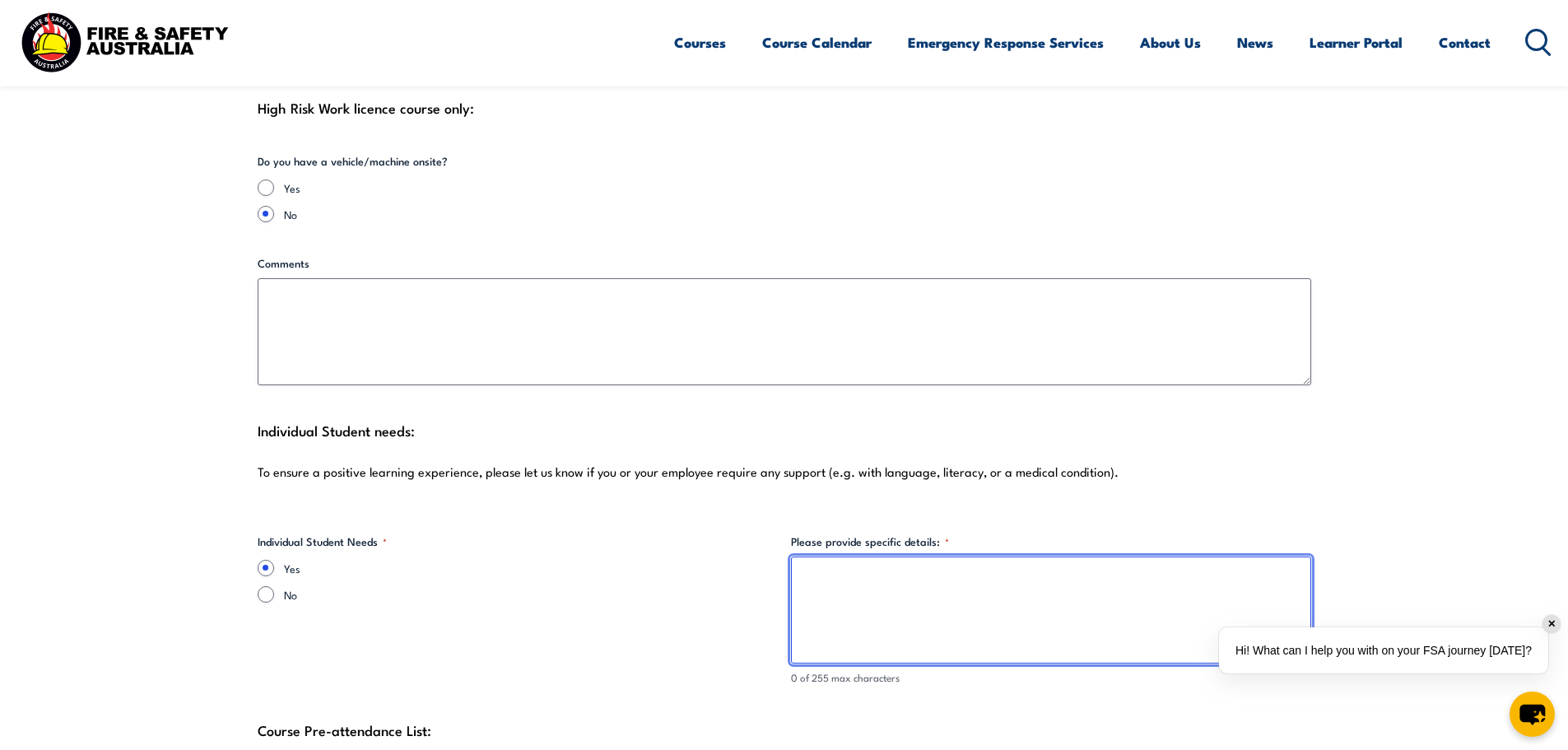
click at [938, 566] on textarea "Please provide specific details: *" at bounding box center [1051, 610] width 520 height 107
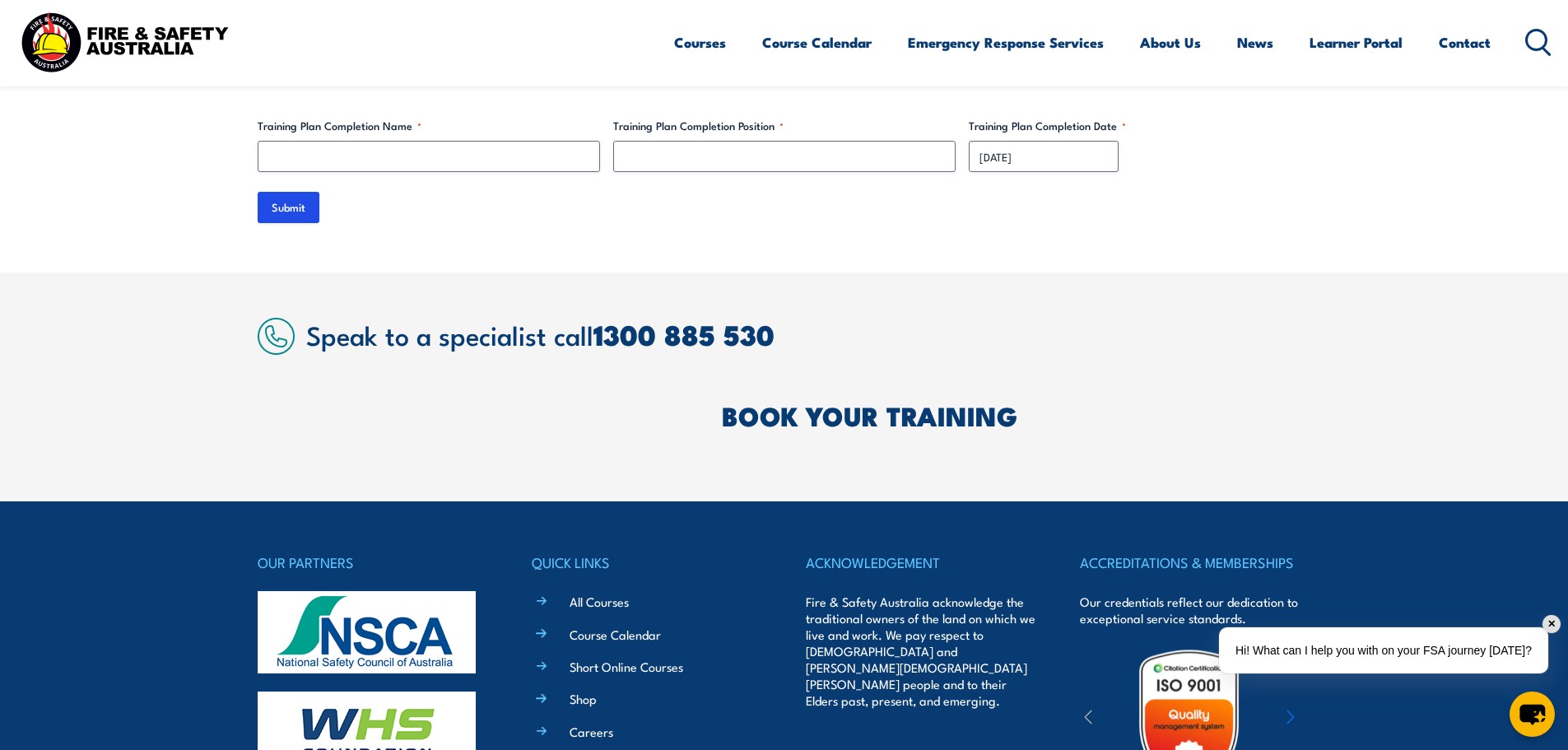
scroll to position [5397, 0]
